Goal: Navigation & Orientation: Go to known website

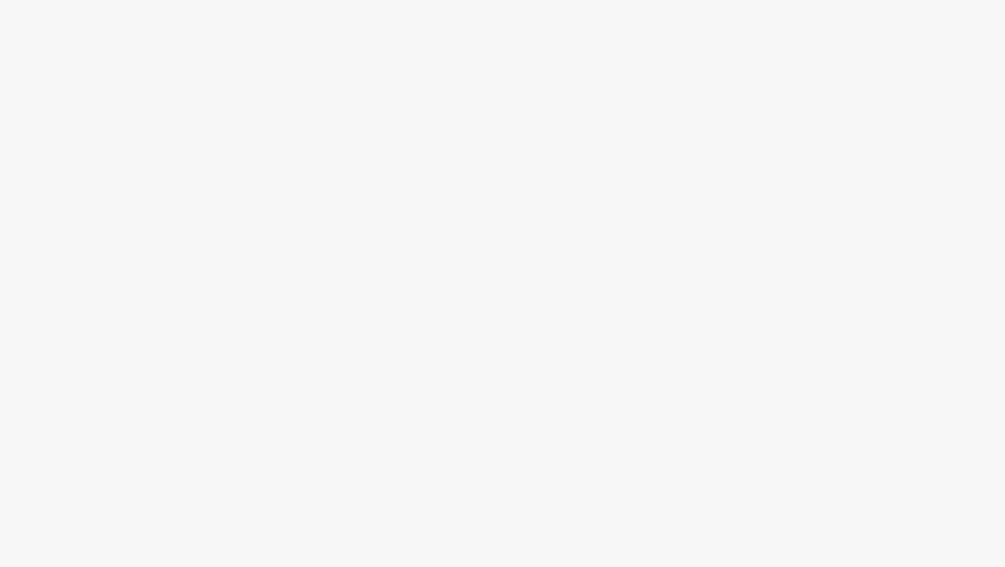
click at [382, 139] on div at bounding box center [502, 308] width 1005 height 517
